Goal: Task Accomplishment & Management: Manage account settings

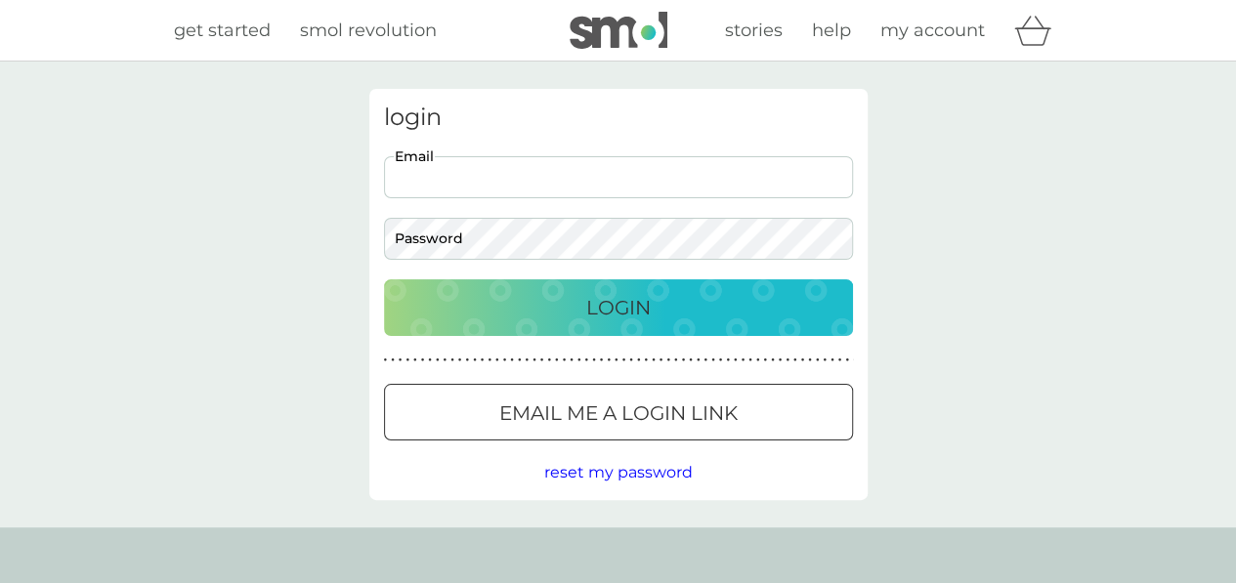
click at [488, 183] on input "Email" at bounding box center [618, 177] width 469 height 42
type input "alice_pittem@hotmail.co.uk"
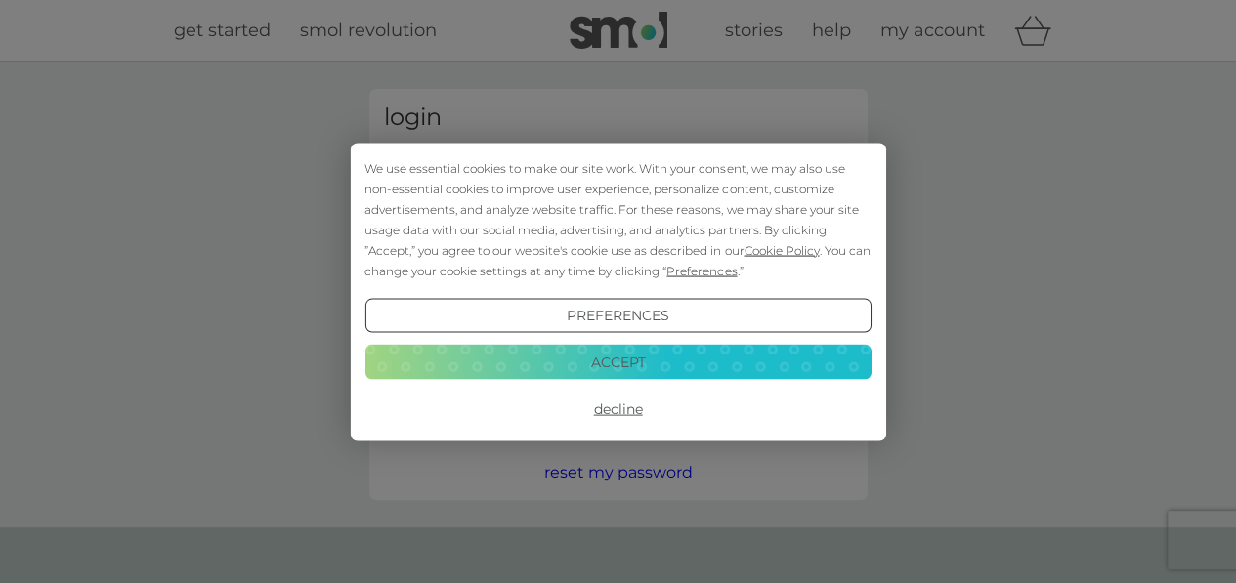
click at [384, 279] on button "Login" at bounding box center [618, 307] width 469 height 57
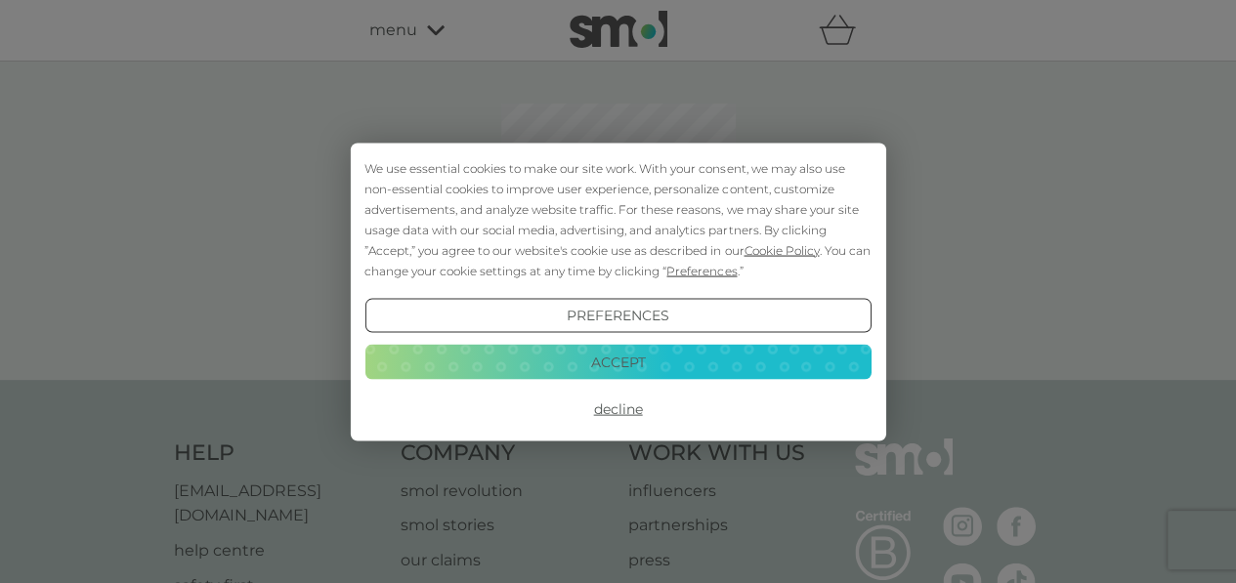
click at [623, 366] on button "Accept" at bounding box center [617, 362] width 506 height 35
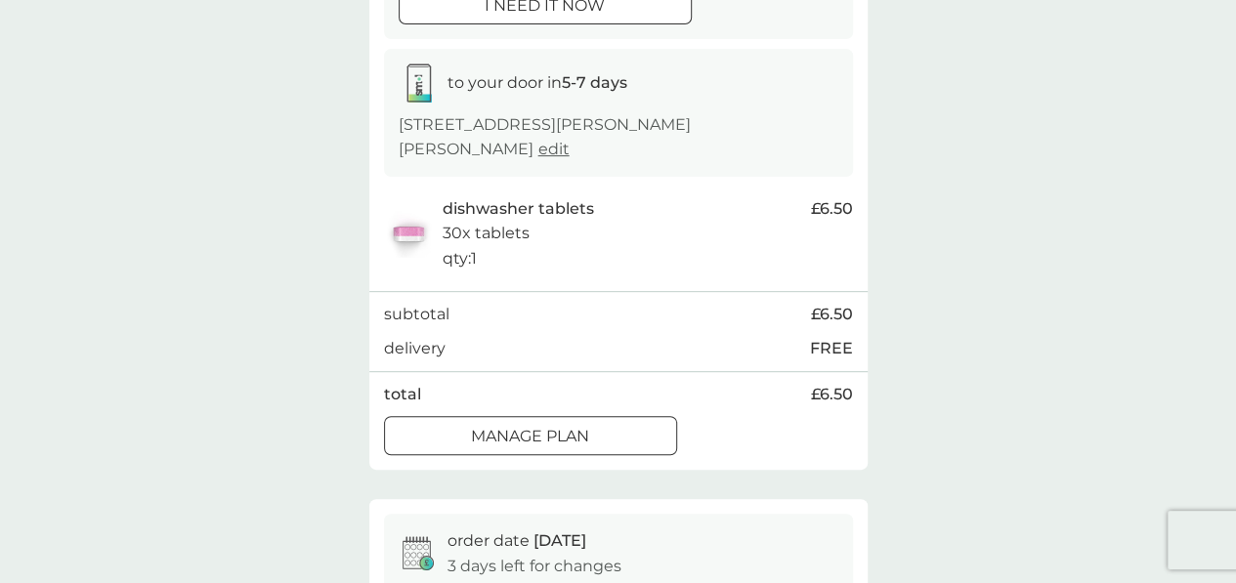
scroll to position [383, 0]
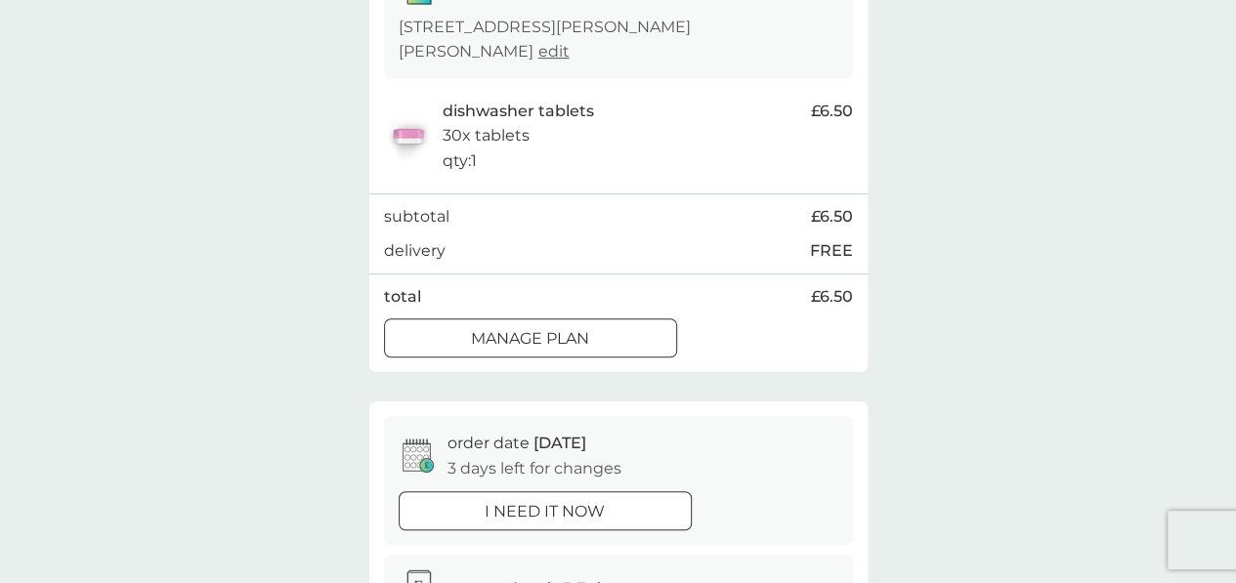
click at [584, 335] on p "Manage plan" at bounding box center [530, 338] width 118 height 25
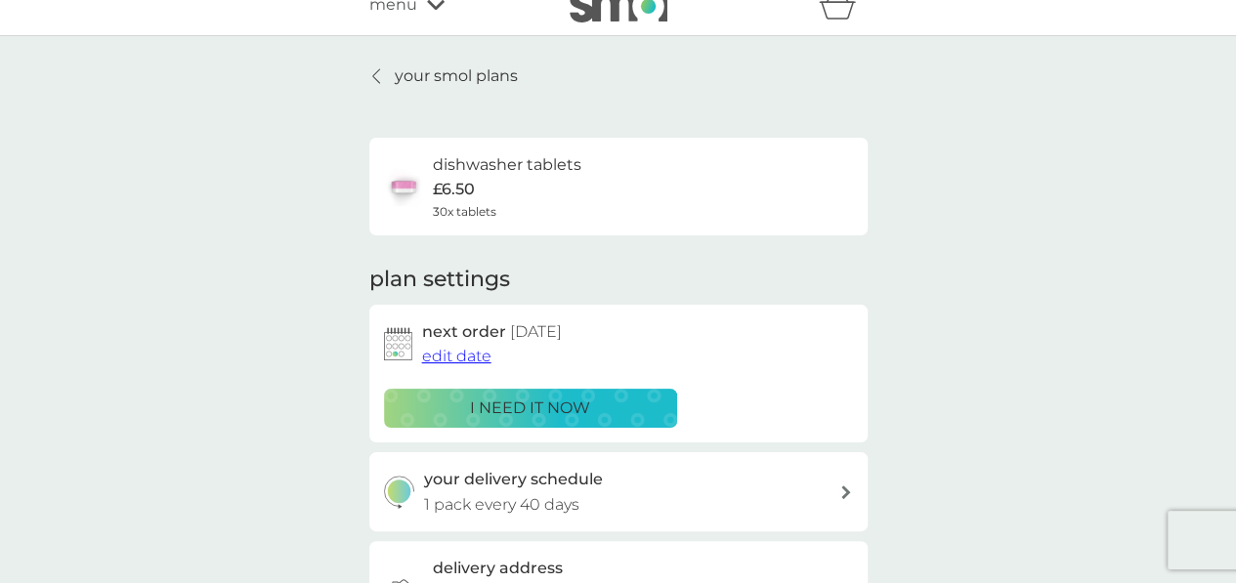
scroll to position [15, 0]
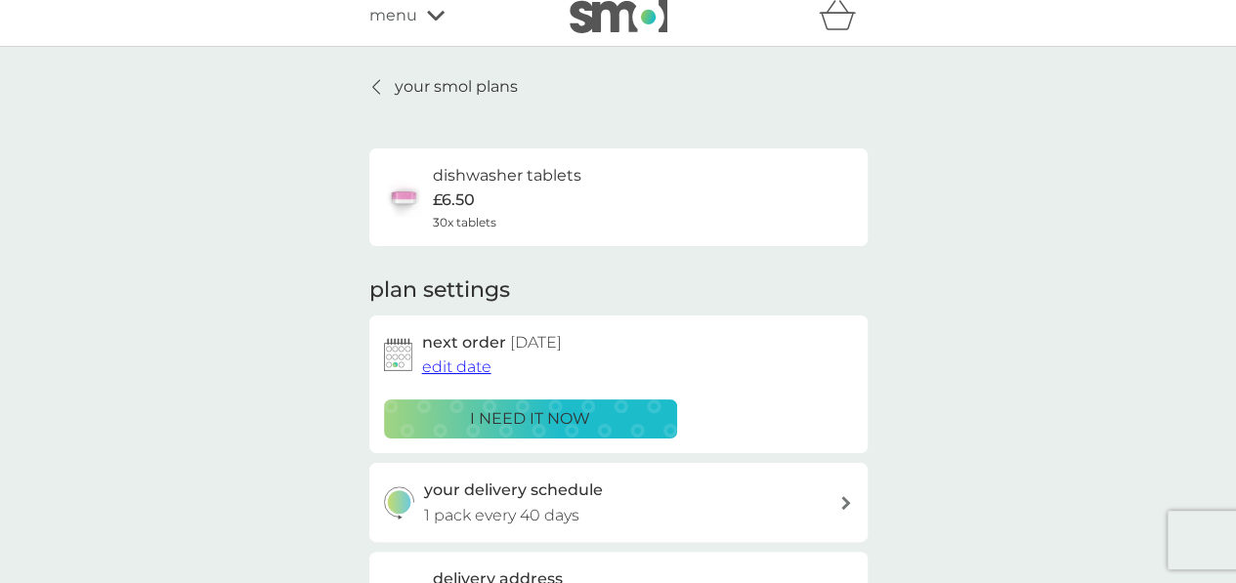
click at [475, 367] on span "edit date" at bounding box center [456, 367] width 69 height 19
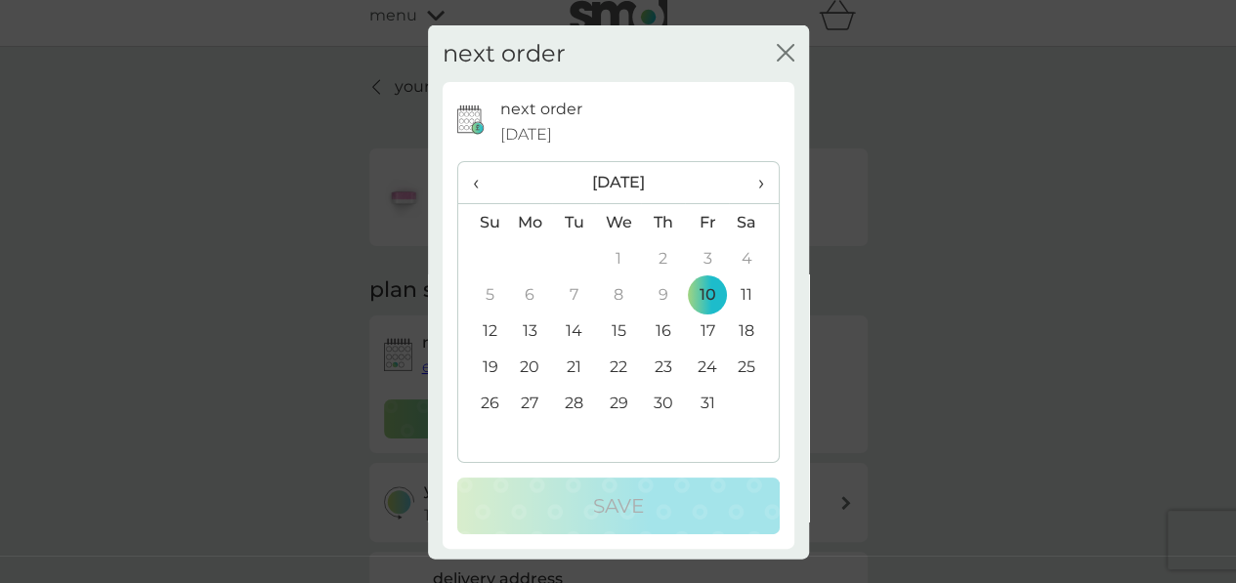
click at [748, 181] on span "›" at bounding box center [754, 182] width 20 height 41
click at [535, 325] on td "10" at bounding box center [530, 331] width 45 height 36
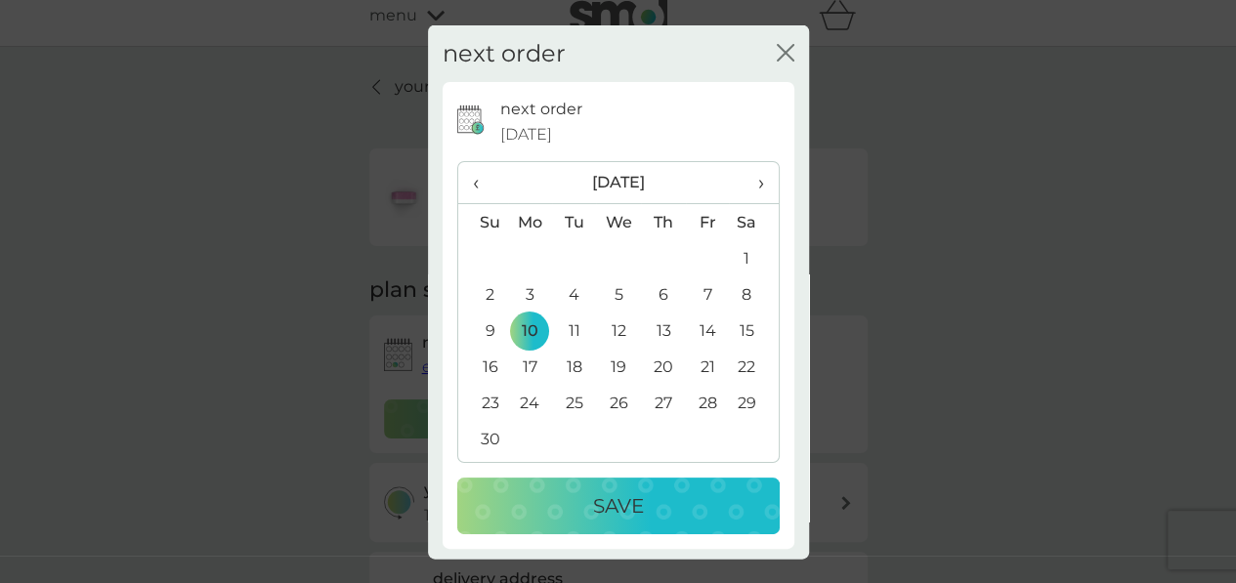
click at [575, 490] on div "Save" at bounding box center [618, 505] width 283 height 31
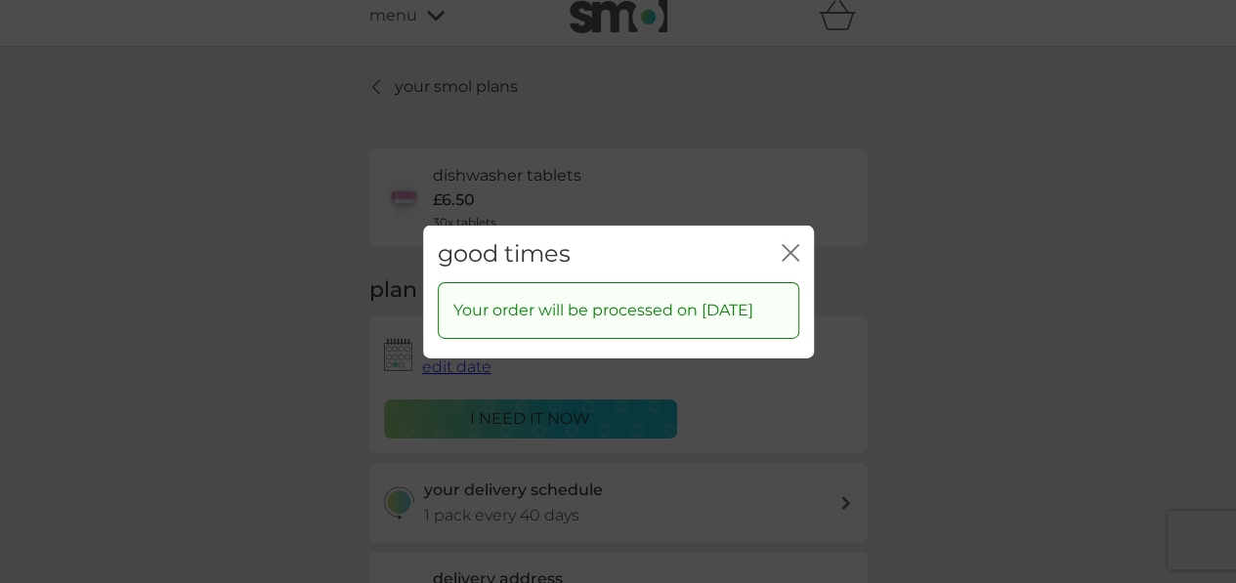
click at [787, 245] on icon "close" at bounding box center [791, 252] width 18 height 18
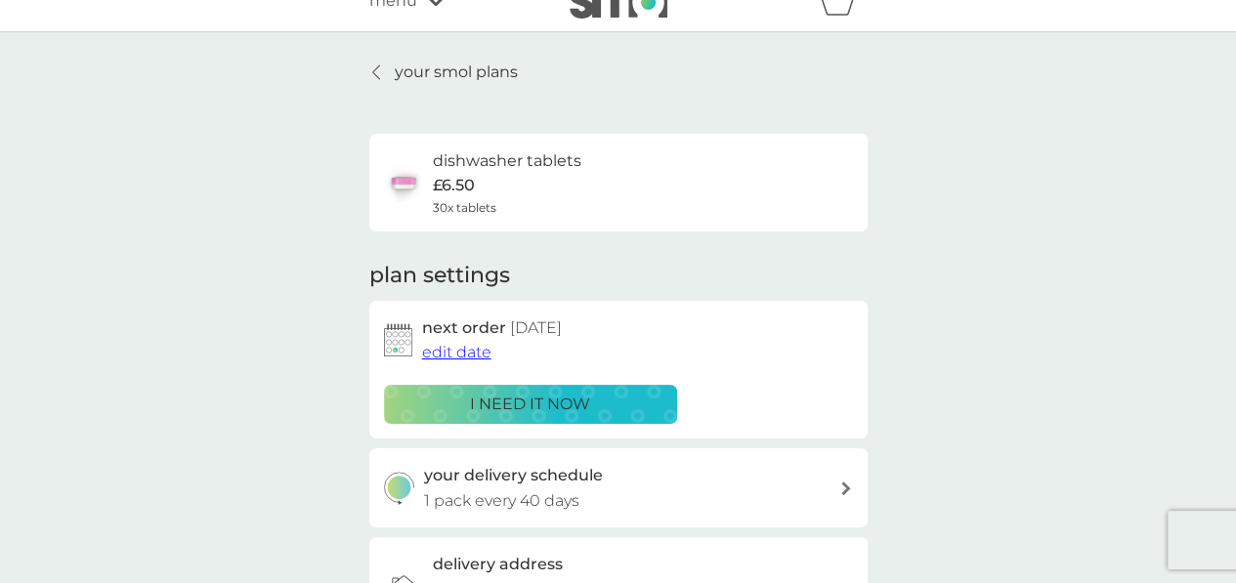
scroll to position [0, 0]
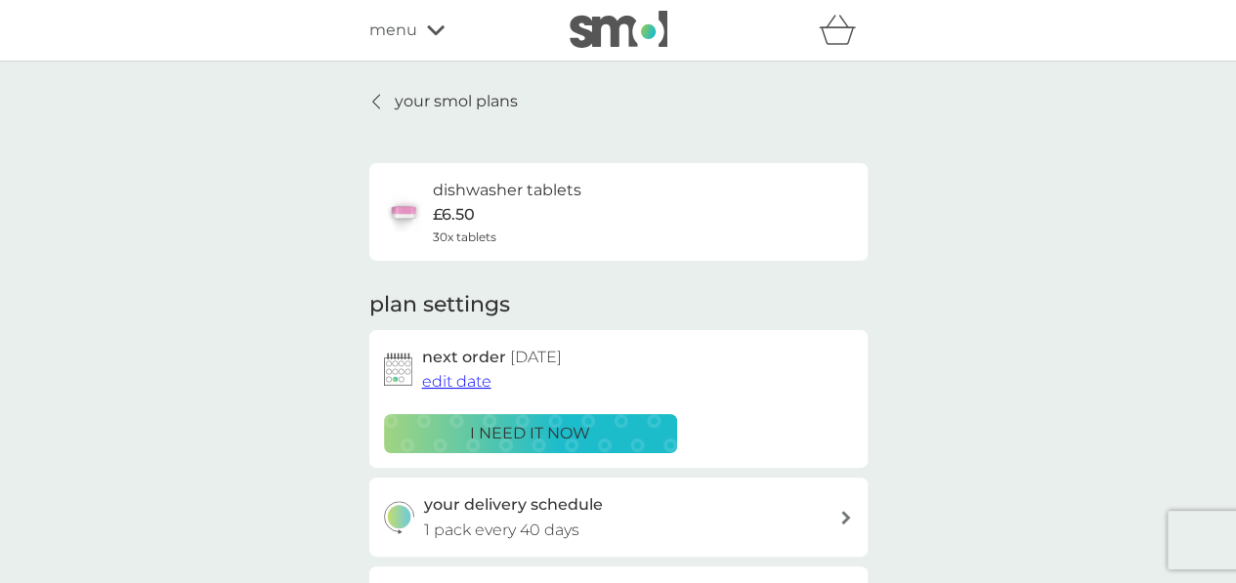
click at [446, 102] on p "your smol plans" at bounding box center [456, 101] width 123 height 25
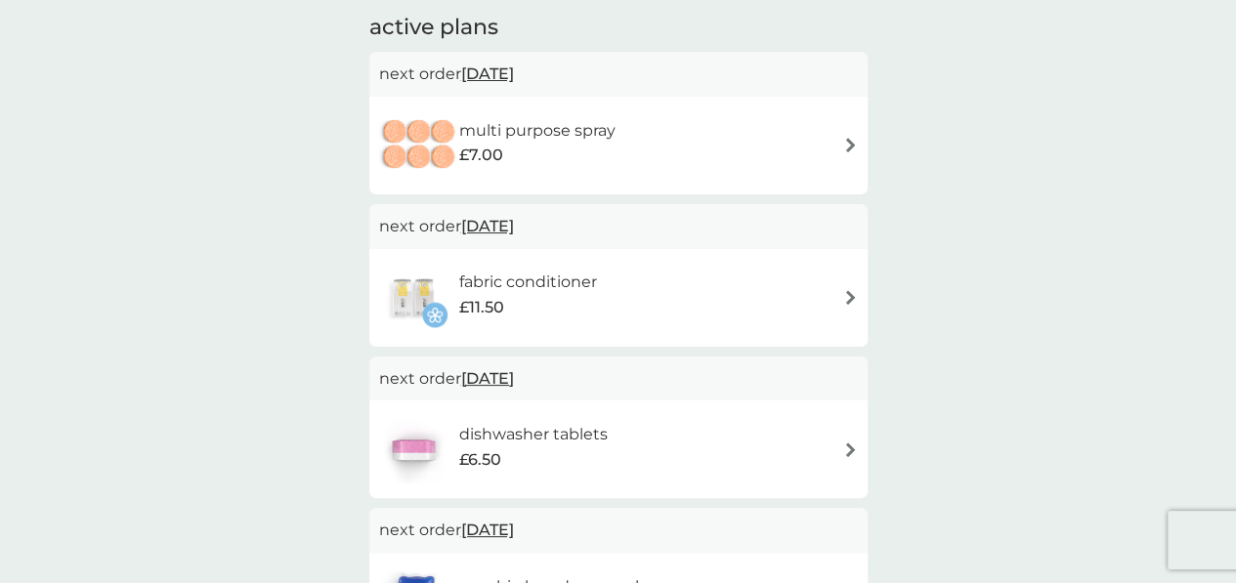
scroll to position [342, 0]
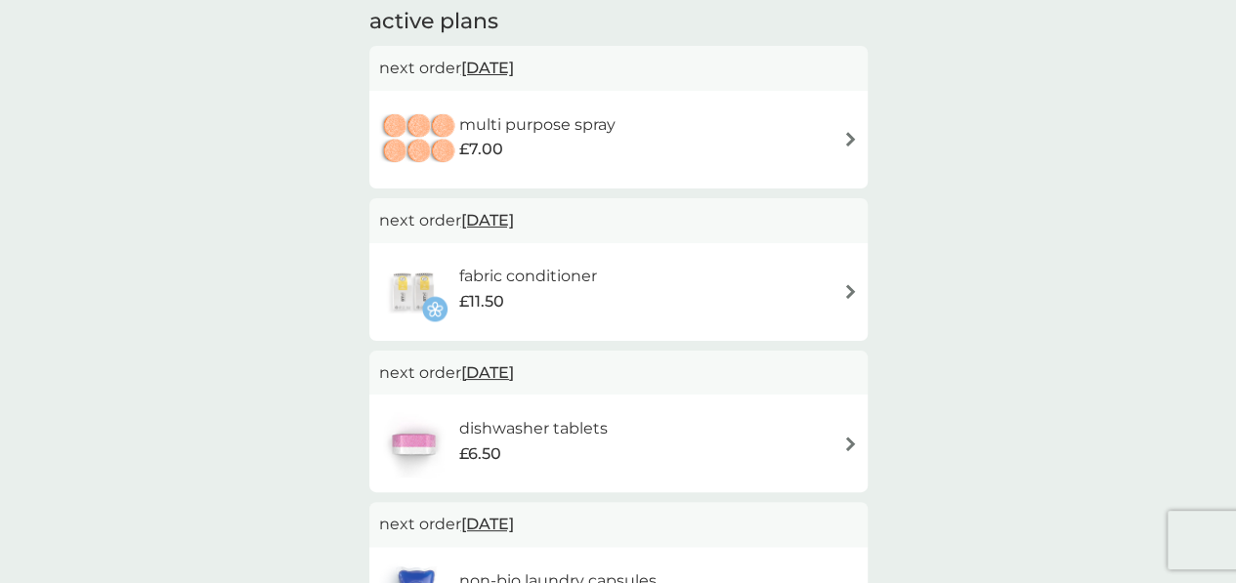
click at [830, 149] on div "multi purpose spray £7.00" at bounding box center [618, 140] width 479 height 68
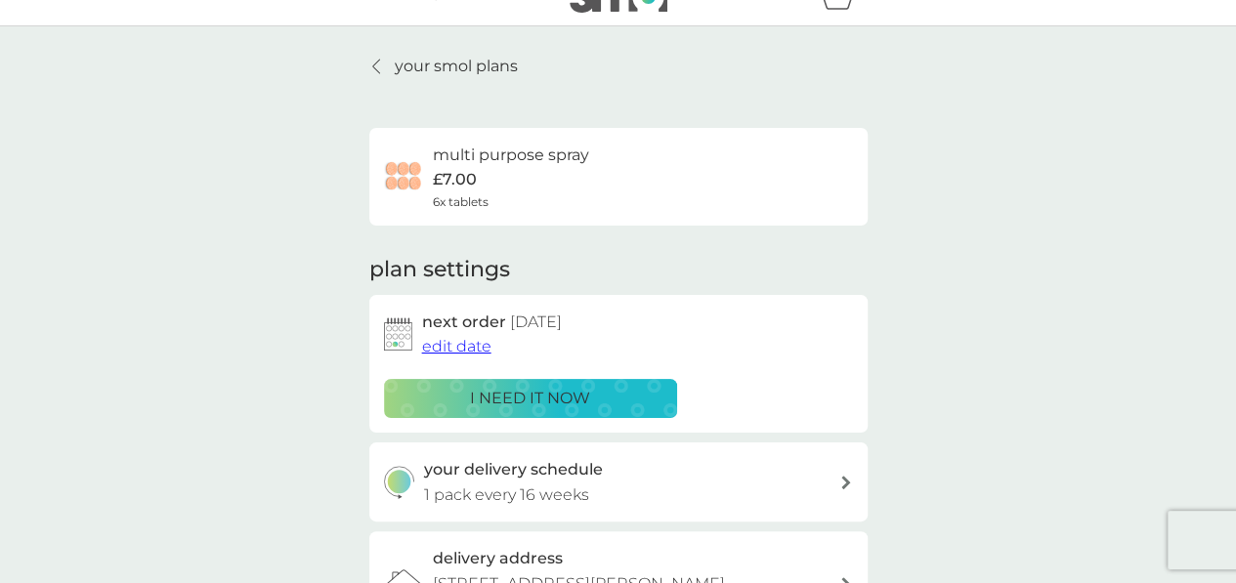
scroll to position [187, 0]
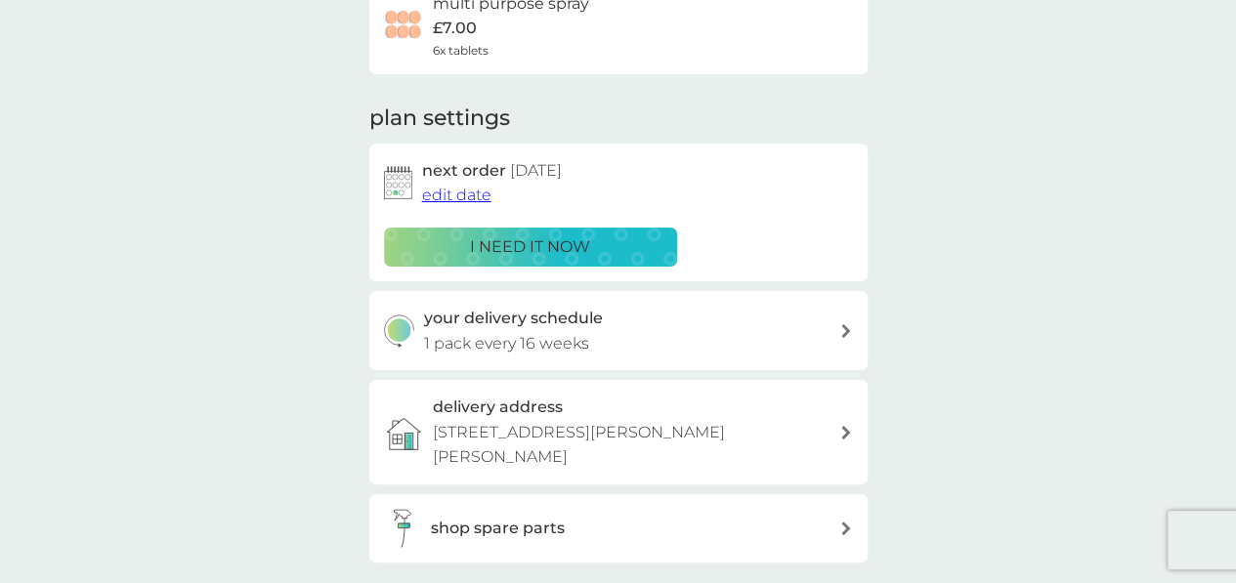
click at [460, 192] on span "edit date" at bounding box center [456, 195] width 69 height 19
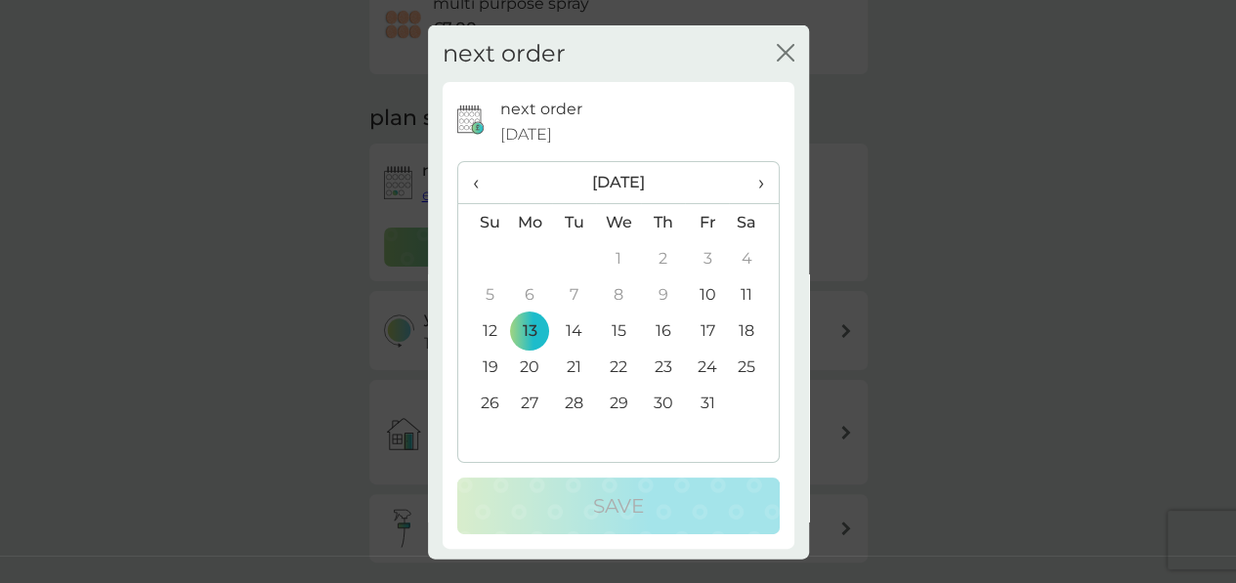
click at [752, 183] on th "›" at bounding box center [753, 183] width 49 height 42
click at [520, 327] on td "10" at bounding box center [530, 331] width 45 height 36
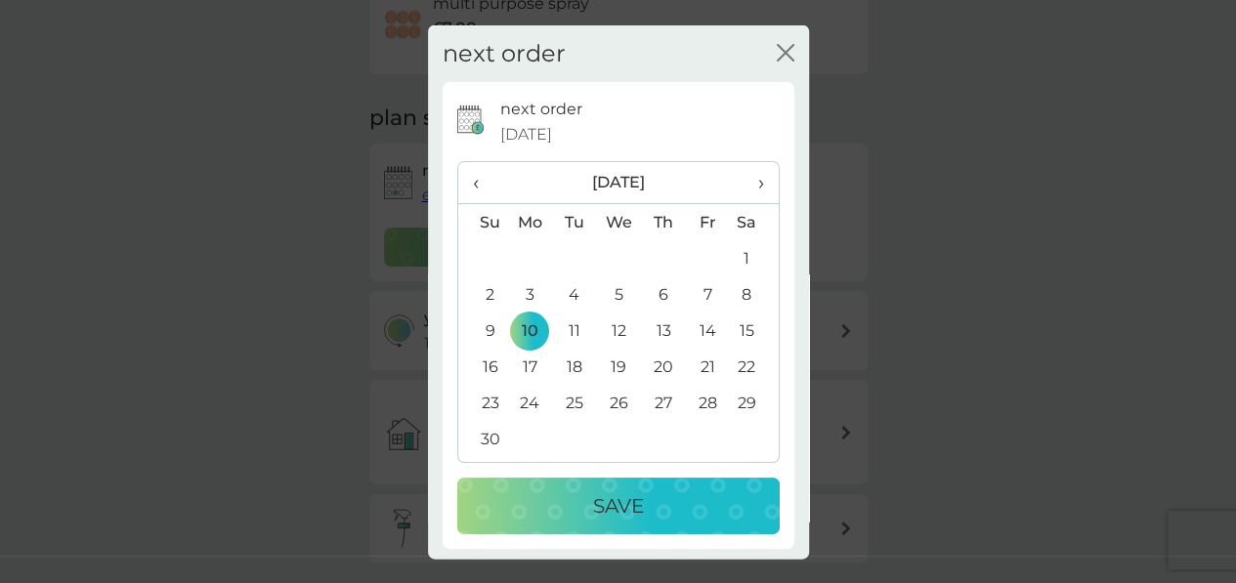
click at [559, 523] on button "Save" at bounding box center [618, 506] width 322 height 57
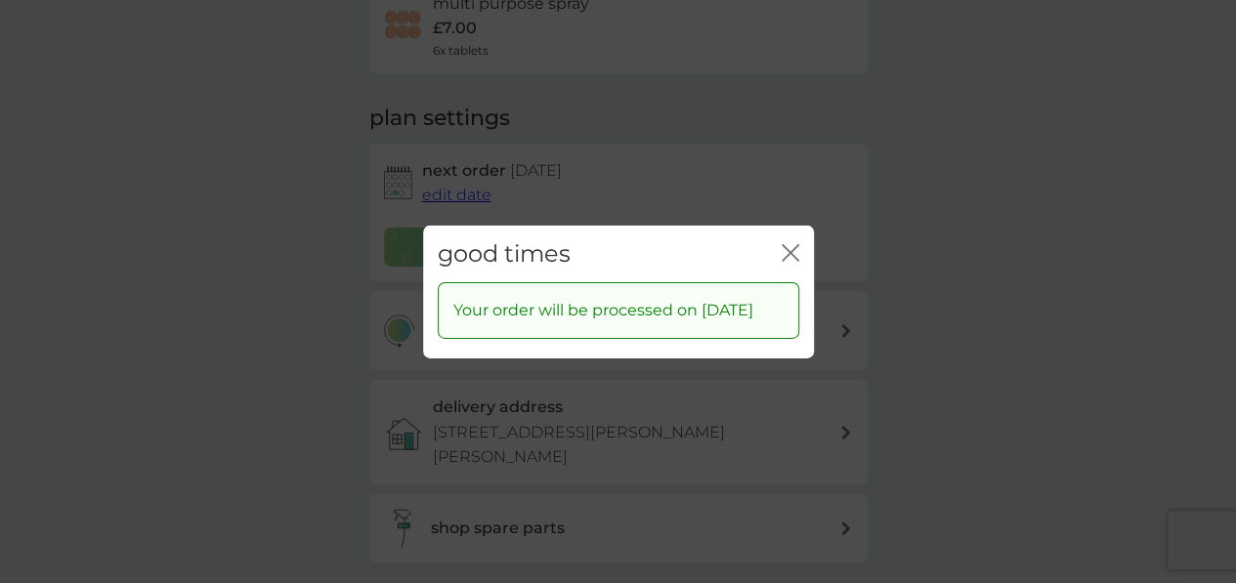
click at [782, 243] on icon "close" at bounding box center [791, 252] width 18 height 18
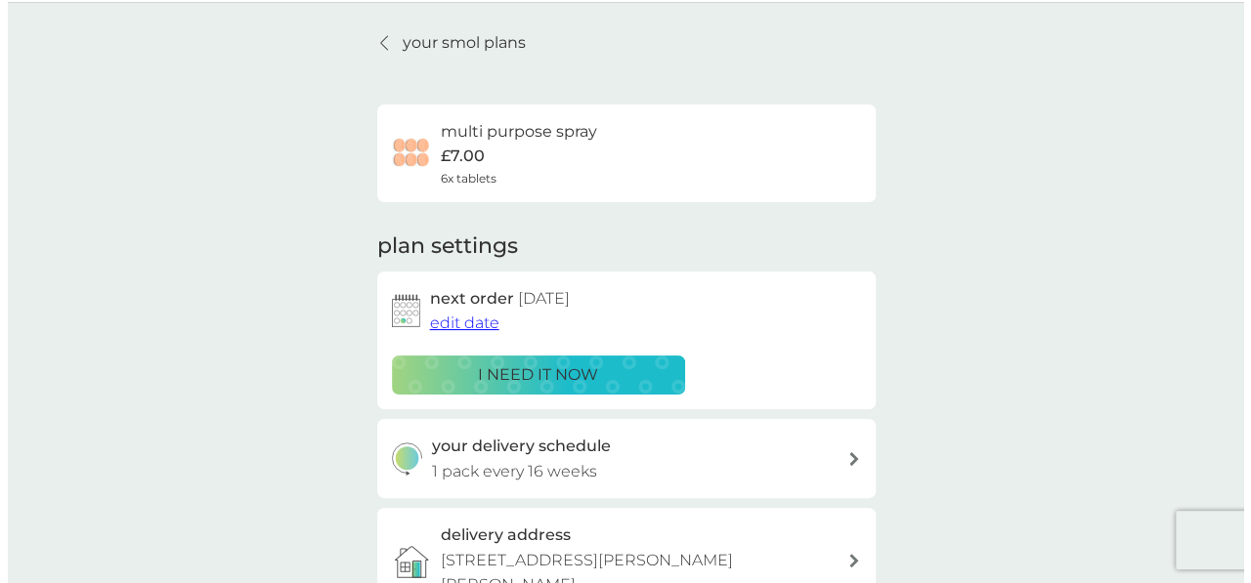
scroll to position [0, 0]
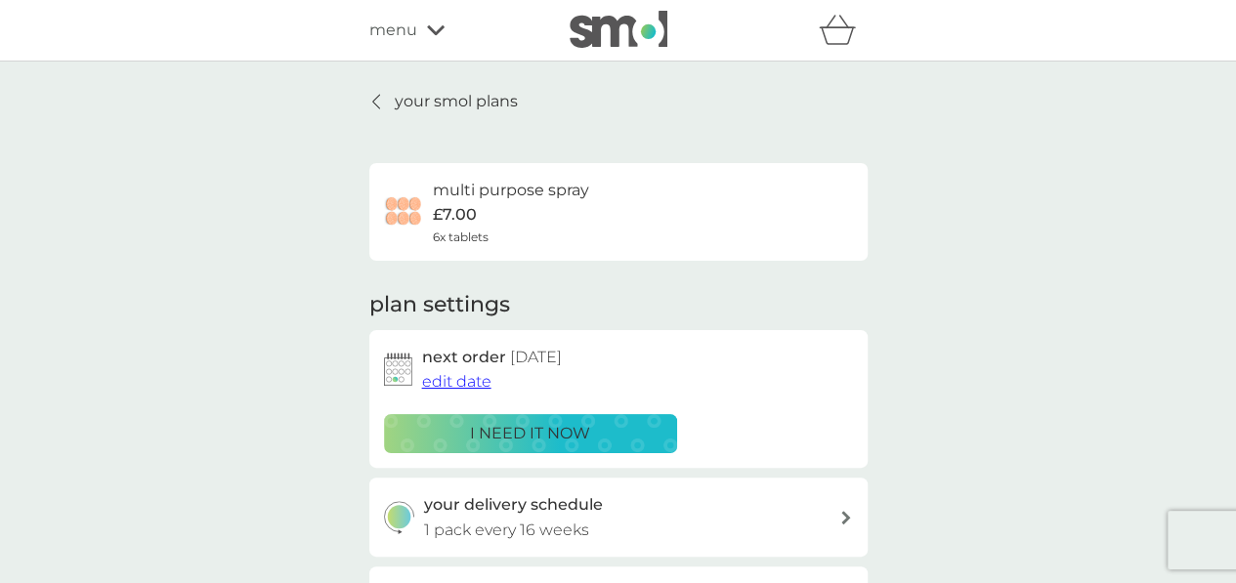
click at [389, 35] on span "menu" at bounding box center [393, 30] width 48 height 25
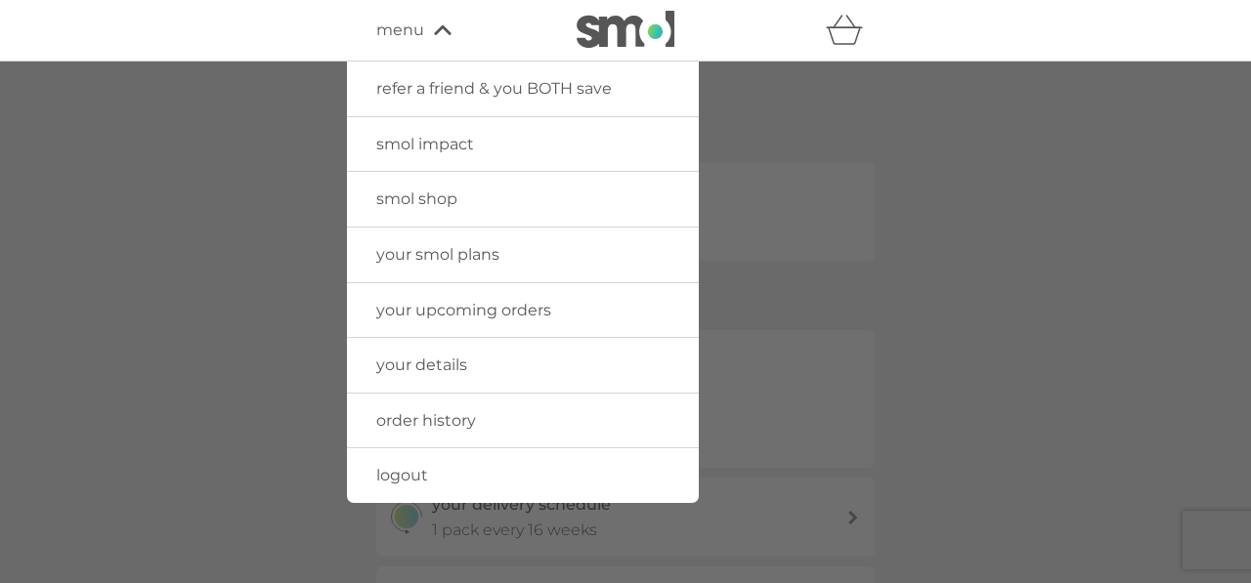
click at [400, 474] on span "logout" at bounding box center [402, 475] width 52 height 19
